Goal: Task Accomplishment & Management: Manage account settings

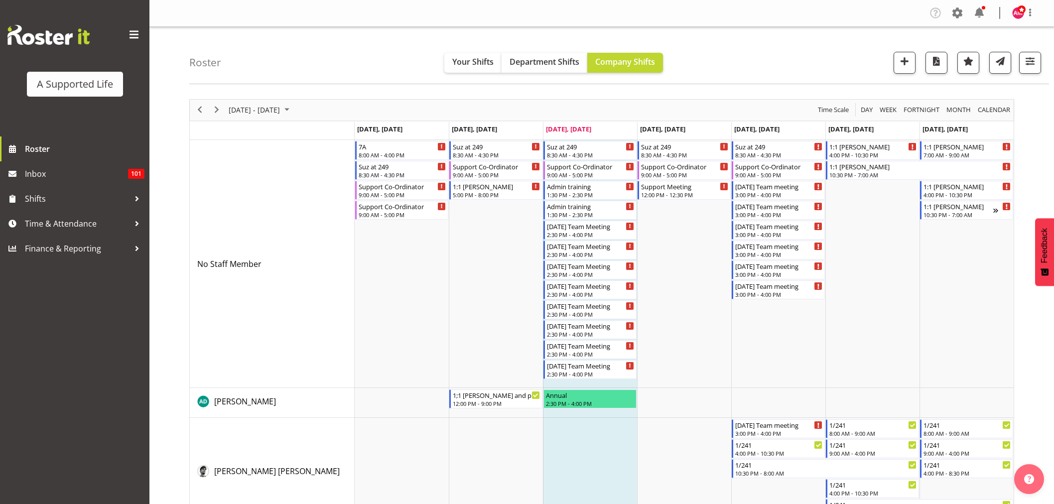
scroll to position [2831, 0]
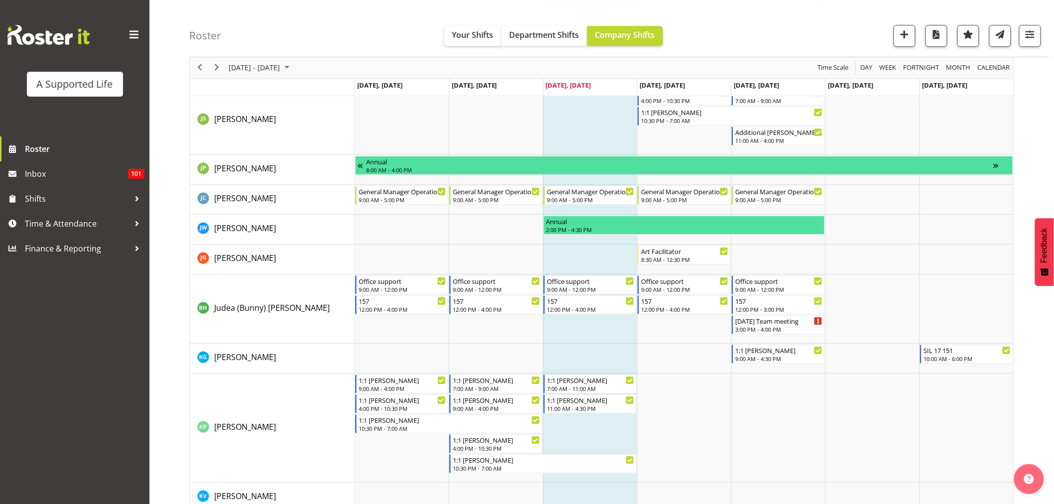
click at [778, 30] on div "Roster Your Shifts Department Shifts Company Shifts All Locations Clear [STREET…" at bounding box center [619, 28] width 860 height 57
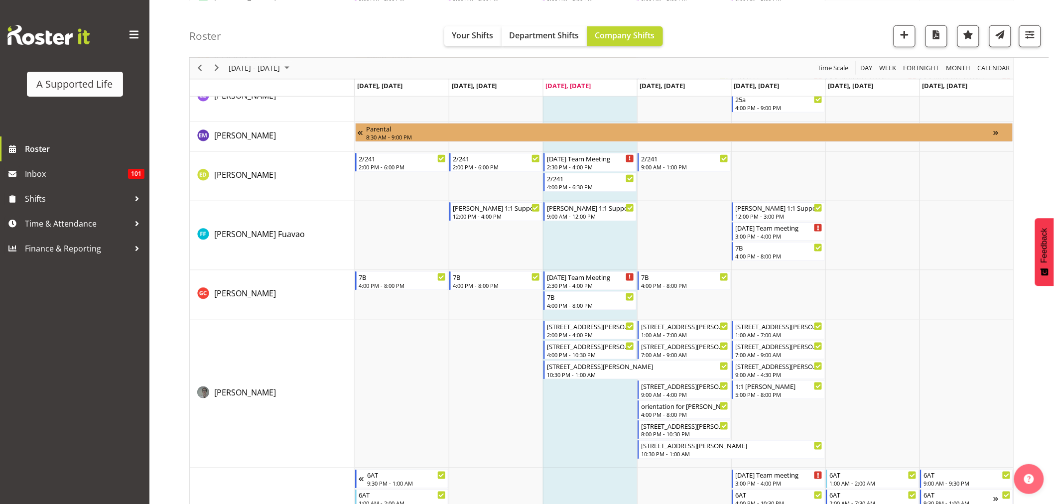
scroll to position [2314, 0]
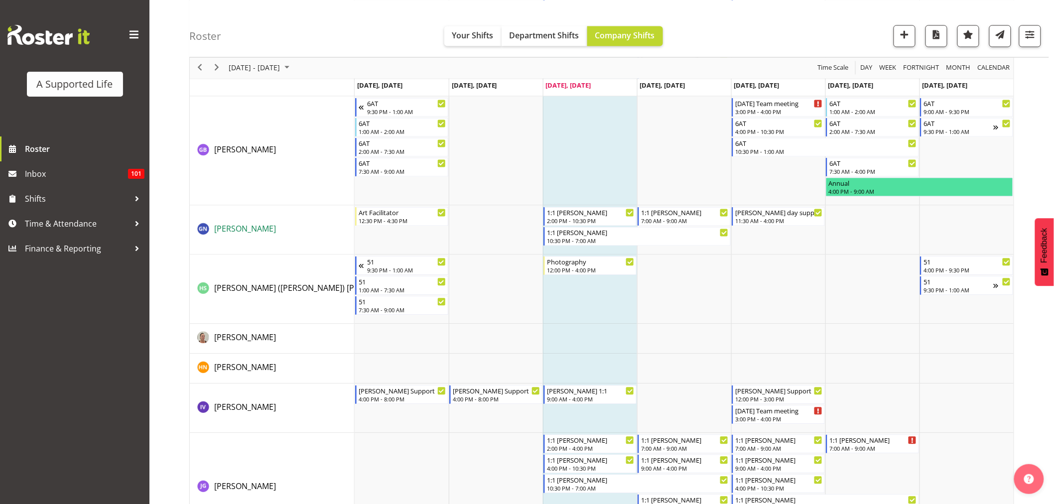
click at [266, 228] on span "[PERSON_NAME]" at bounding box center [245, 229] width 62 height 11
click at [259, 227] on span "[PERSON_NAME]" at bounding box center [245, 229] width 62 height 11
click at [261, 227] on span "[PERSON_NAME]" at bounding box center [245, 229] width 62 height 11
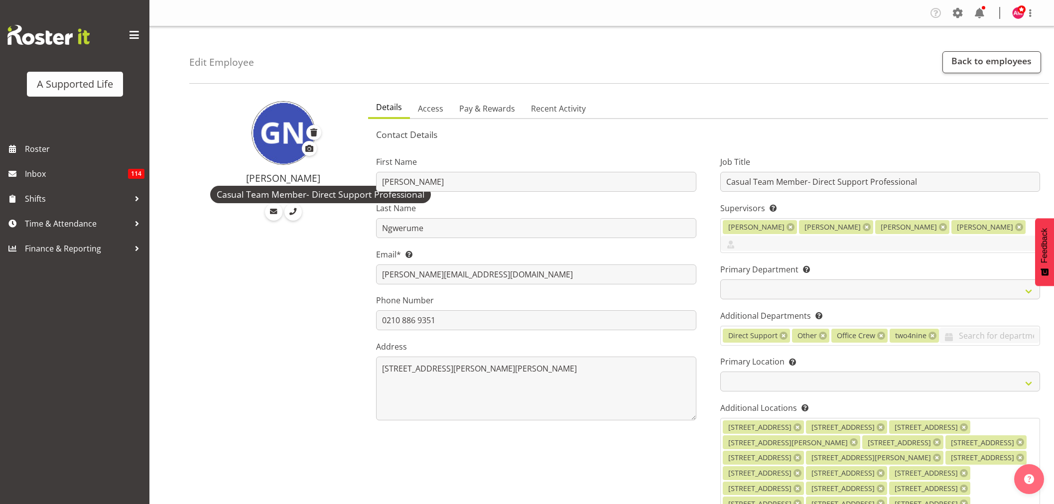
select select "TimelineWeek"
select select
select select "959"
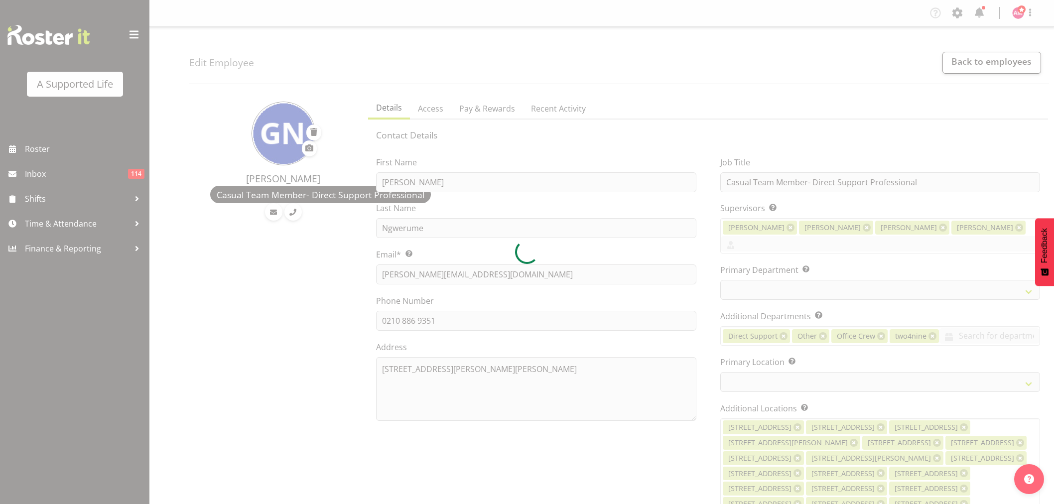
select select "TimelineWeek"
select select
select select "959"
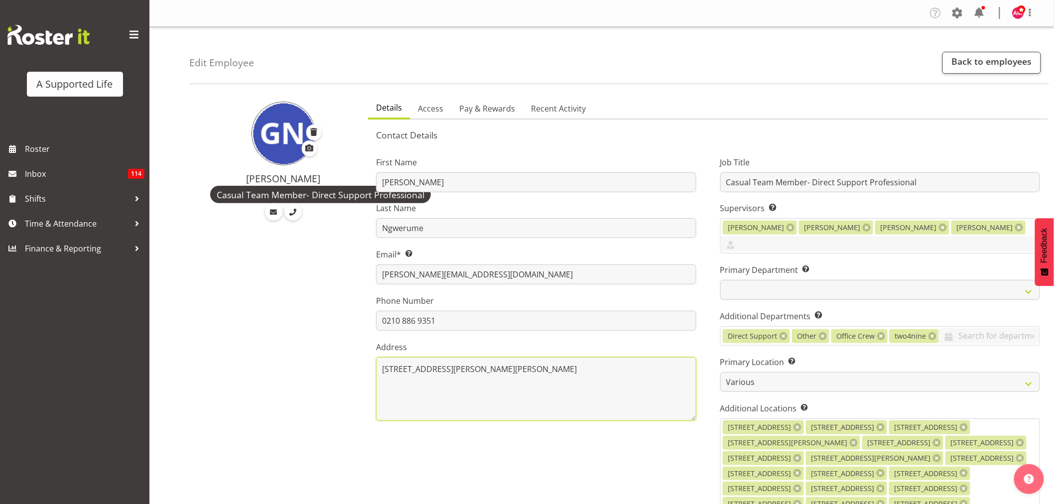
drag, startPoint x: 538, startPoint y: 394, endPoint x: 544, endPoint y: 381, distance: 14.3
click at [538, 392] on textarea "79/1 Ambrico Place, New Lynn" at bounding box center [536, 389] width 320 height 64
